Goal: Find specific page/section: Find specific page/section

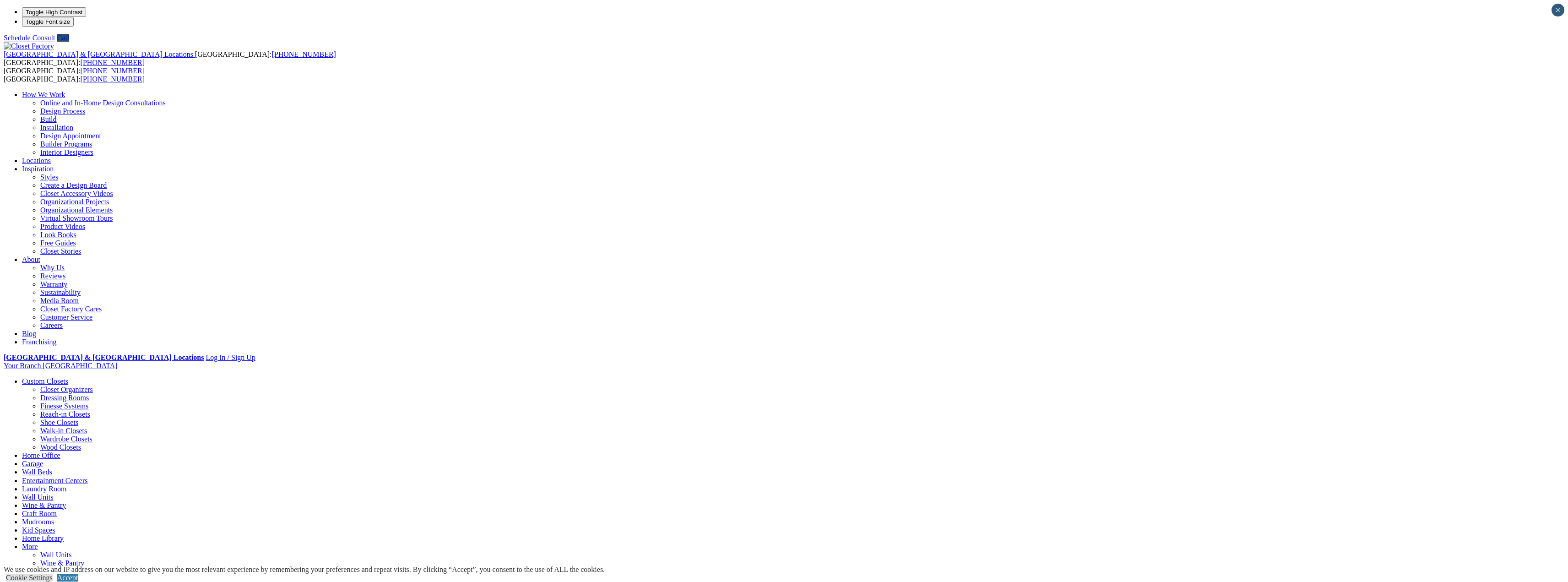
click at [61, 451] on link "Home Office" at bounding box center [40, 455] width 38 height 8
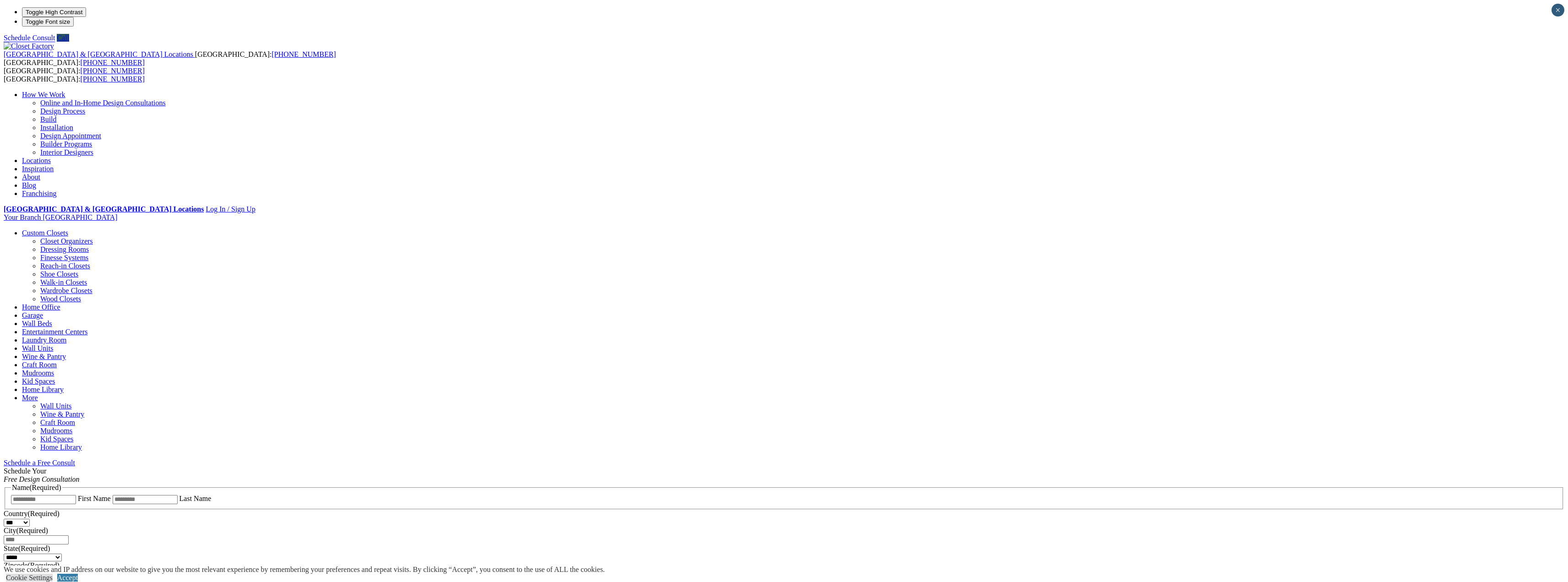
click at [61, 303] on link "Home Office" at bounding box center [40, 307] width 38 height 8
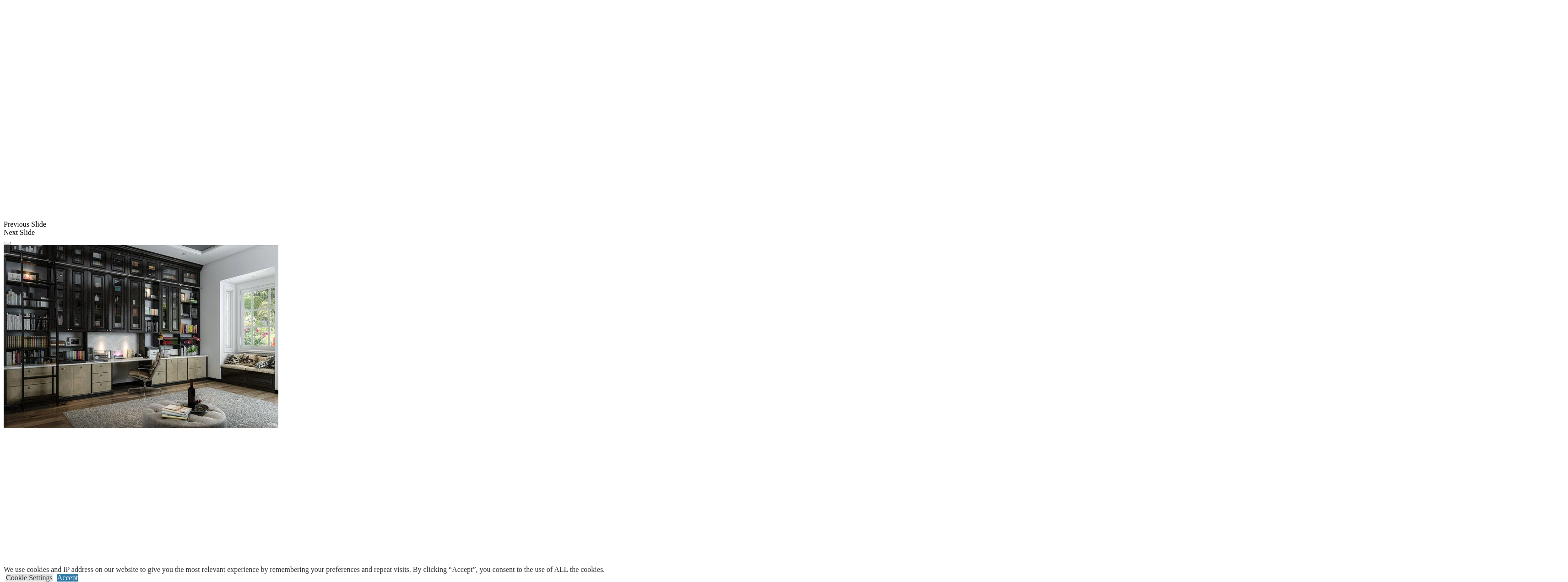
scroll to position [656, 0]
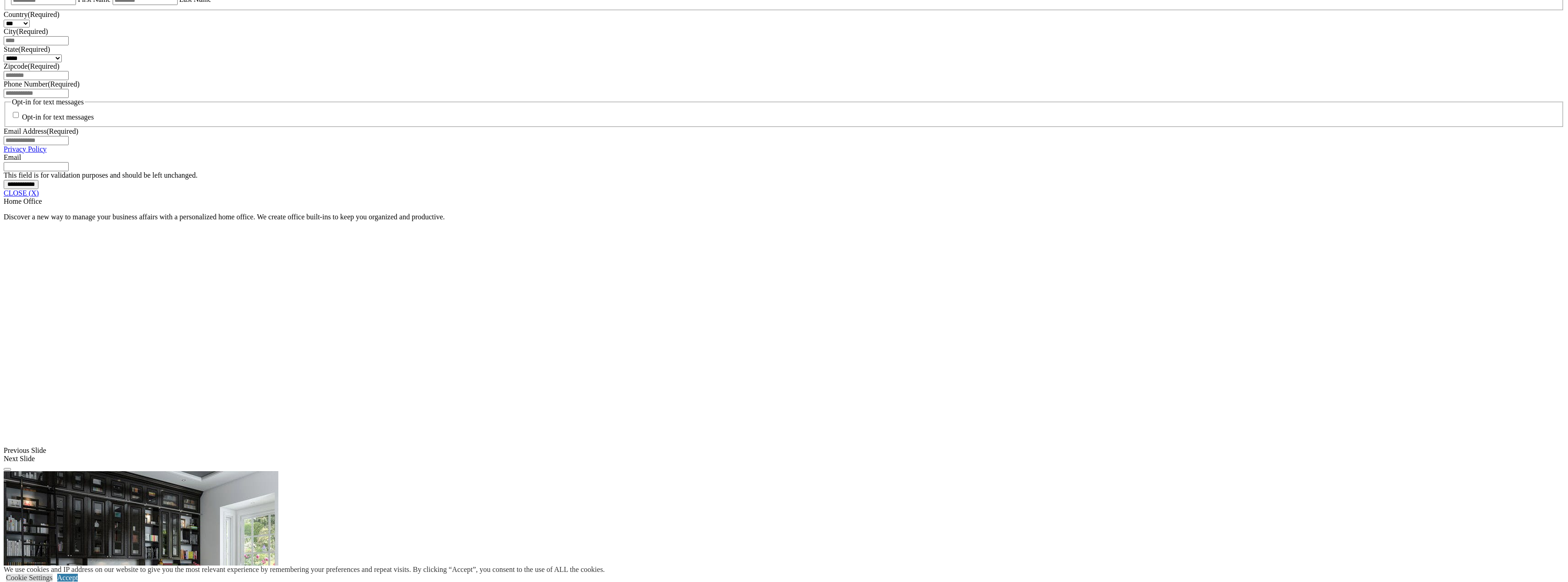
click at [39, 197] on link "CLOSE (X)" at bounding box center [21, 193] width 35 height 8
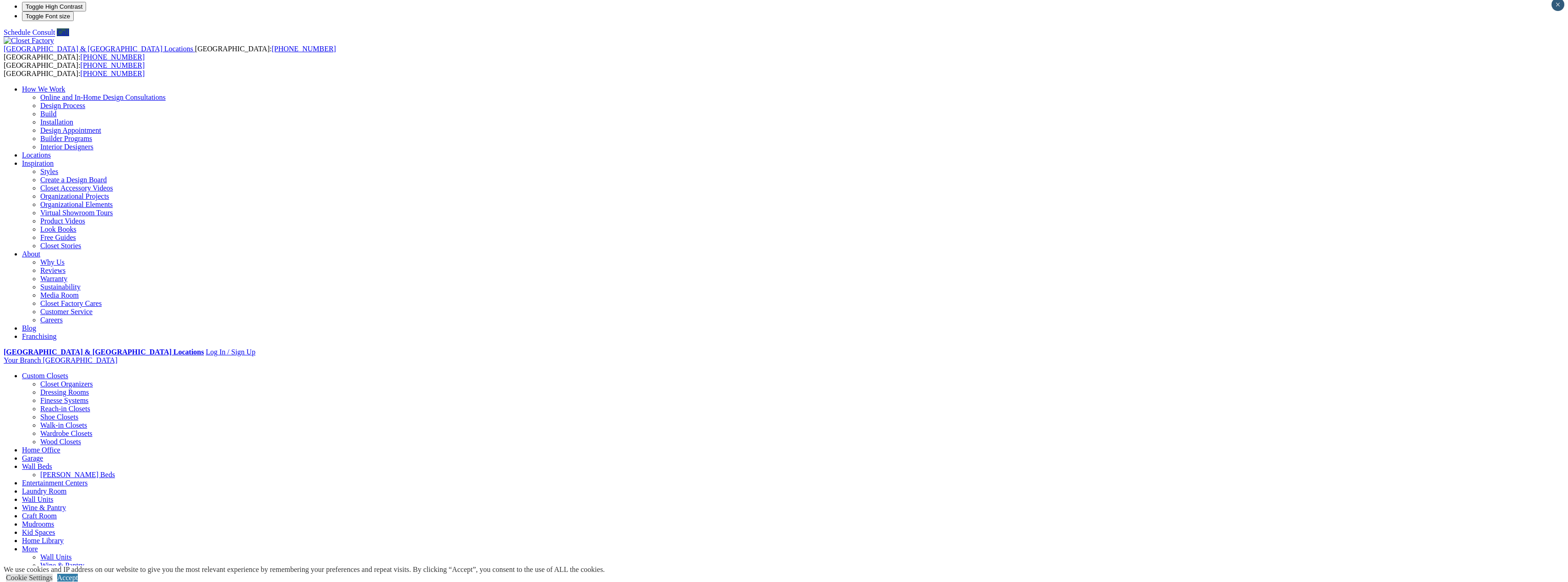
scroll to position [0, 0]
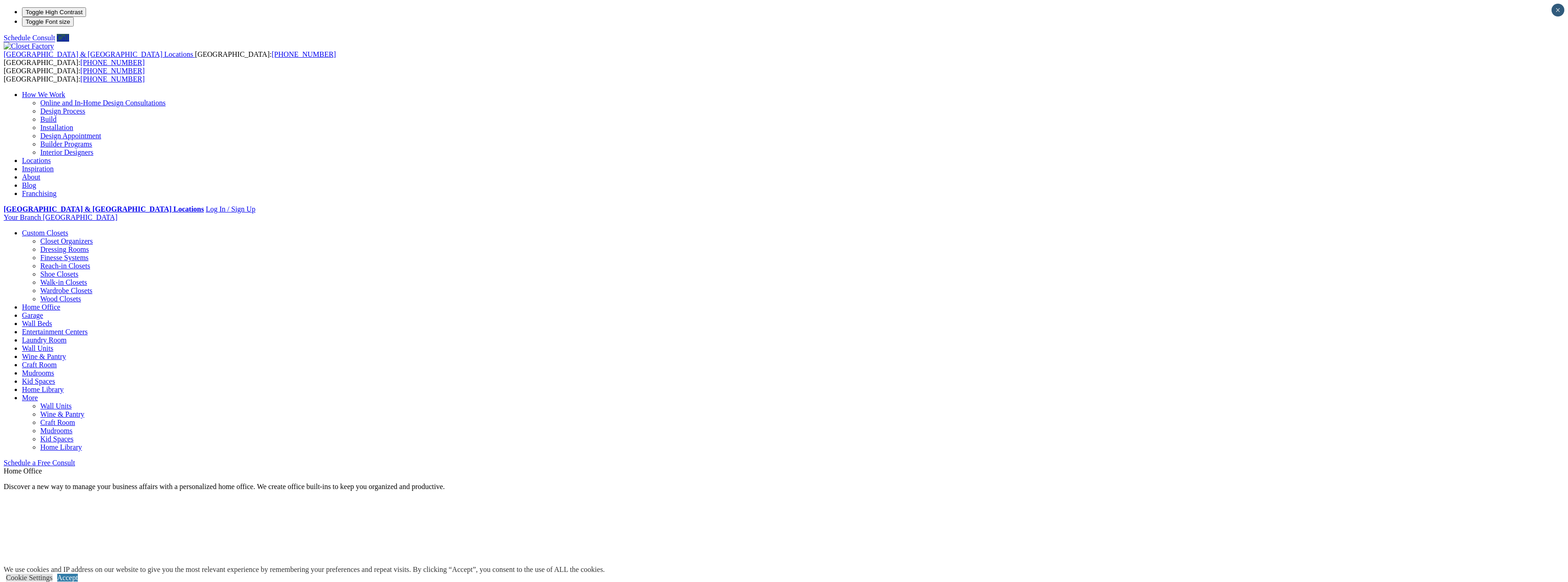
click at [51, 156] on link "Locations" at bounding box center [36, 160] width 29 height 8
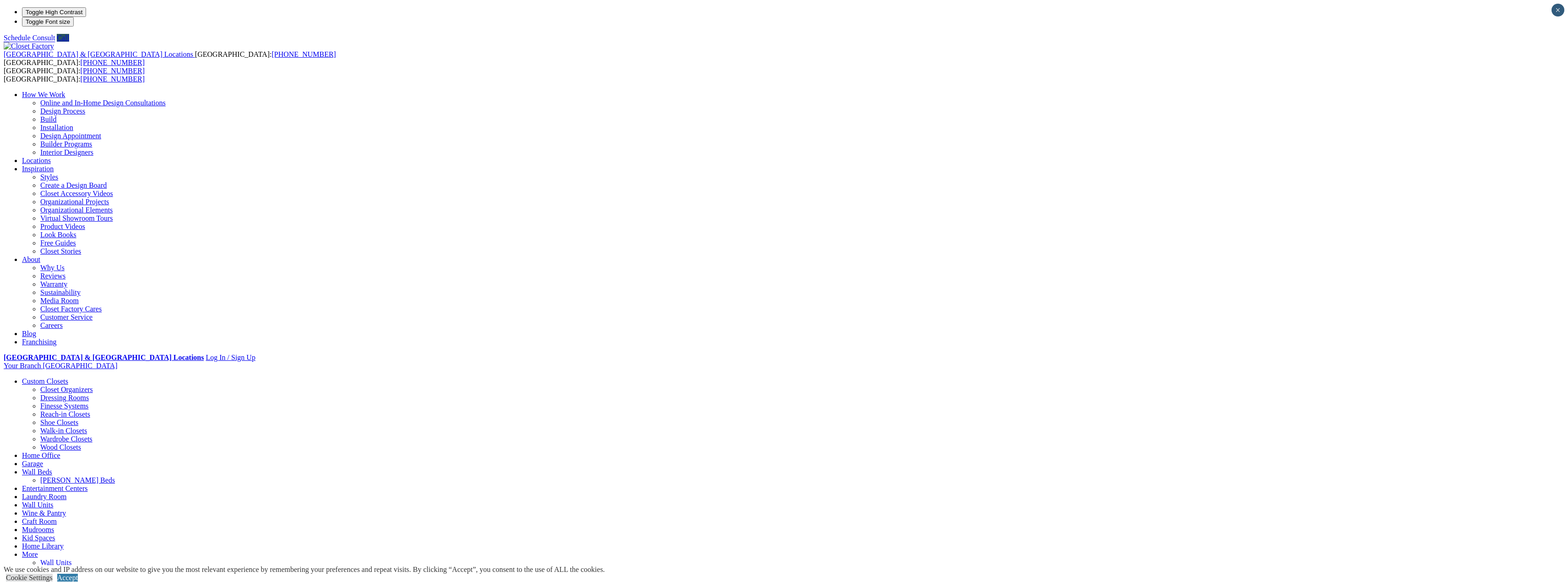
type input "*****"
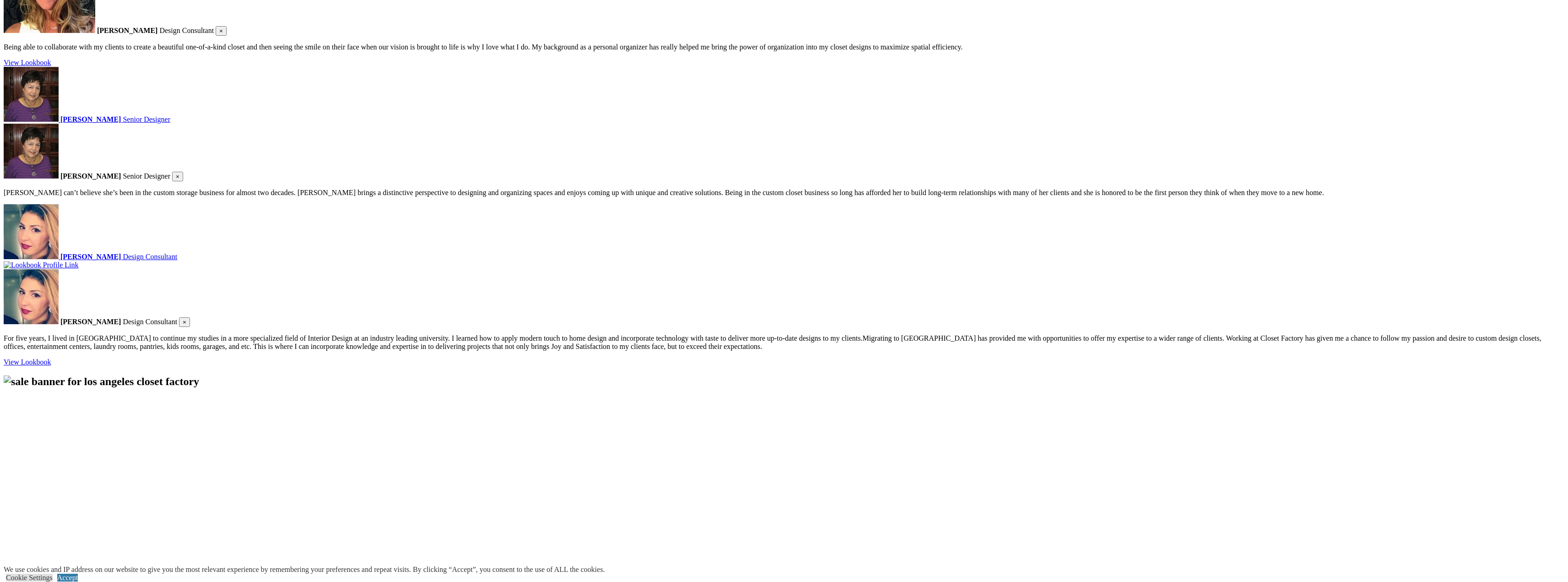
scroll to position [1144, 0]
